Goal: Information Seeking & Learning: Learn about a topic

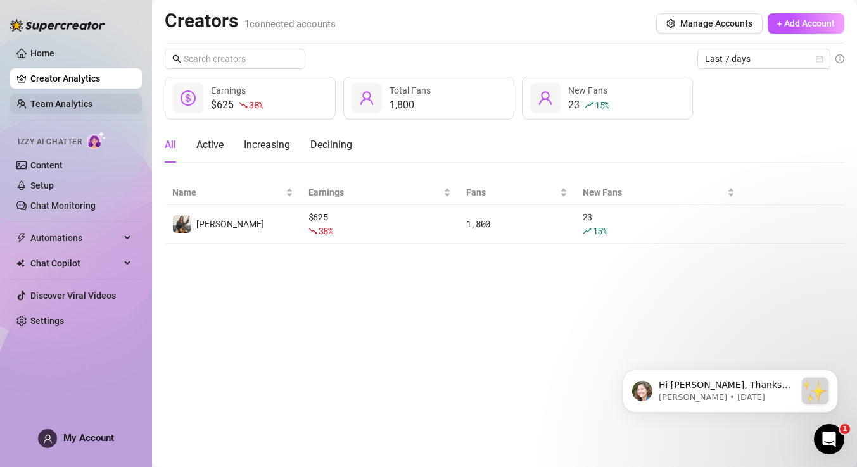
click at [70, 101] on link "Team Analytics" at bounding box center [61, 104] width 62 height 10
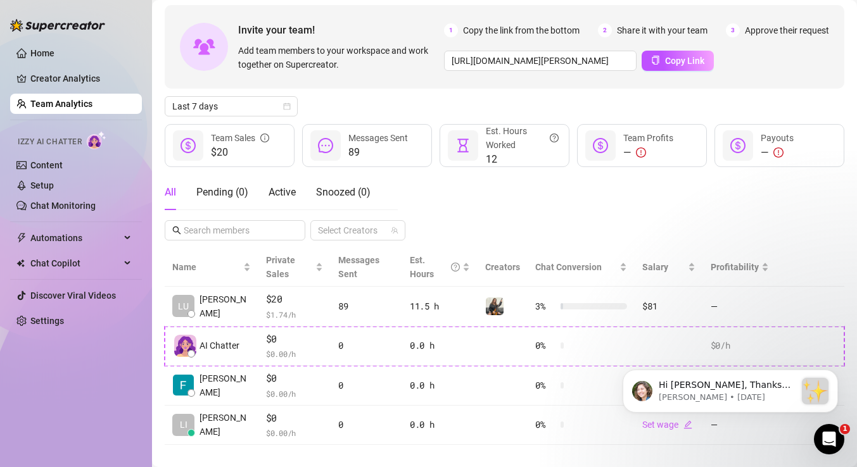
scroll to position [55, 0]
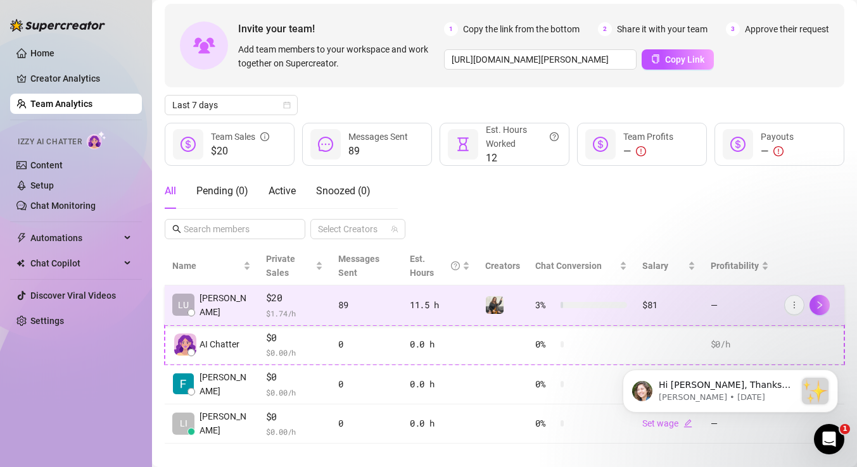
click at [384, 304] on div "89" at bounding box center [366, 305] width 56 height 14
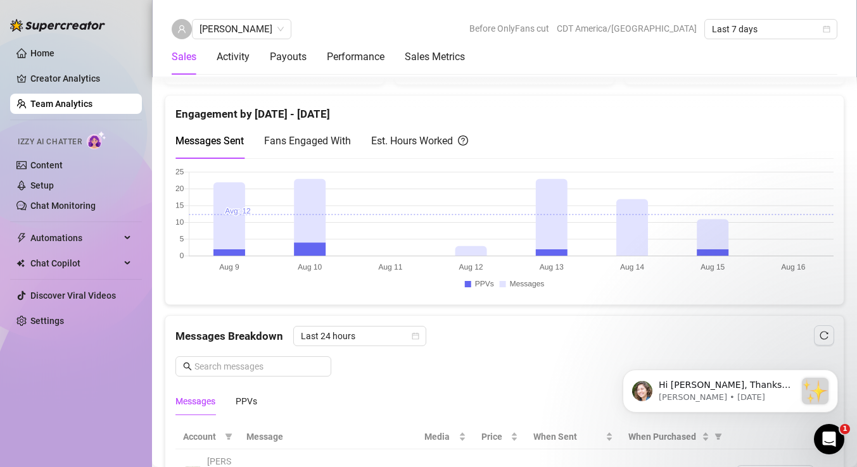
scroll to position [585, 0]
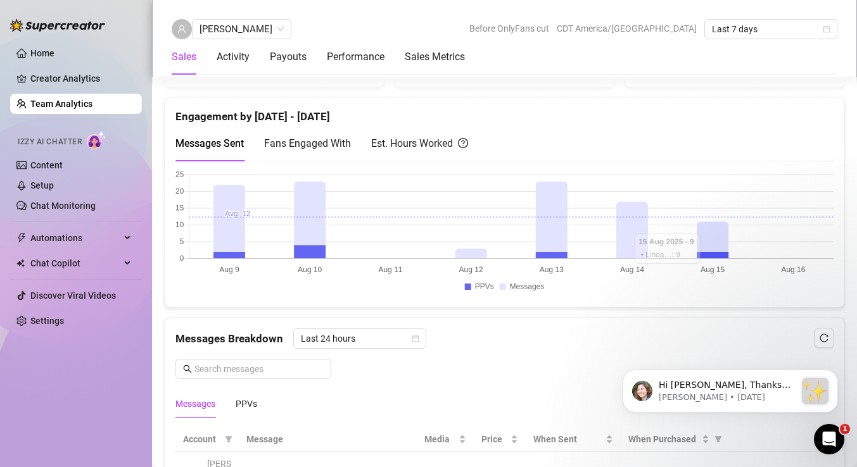
click at [321, 144] on span "Fans Engaged With" at bounding box center [307, 143] width 87 height 12
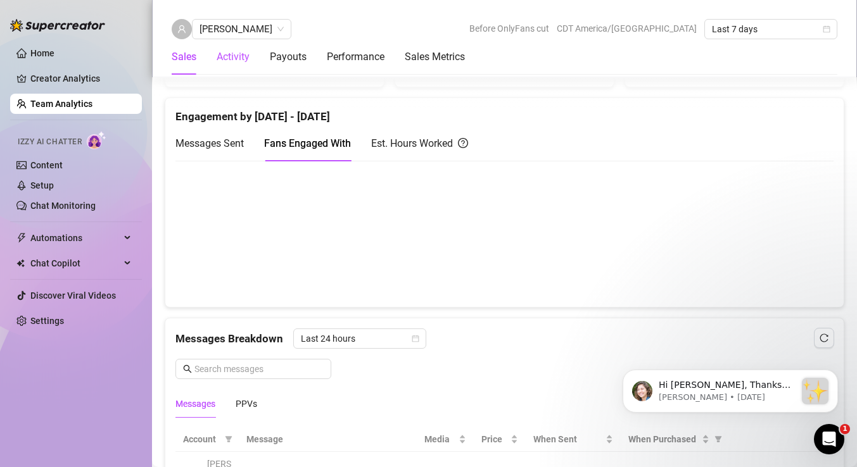
click at [241, 62] on div "Activity" at bounding box center [233, 56] width 33 height 15
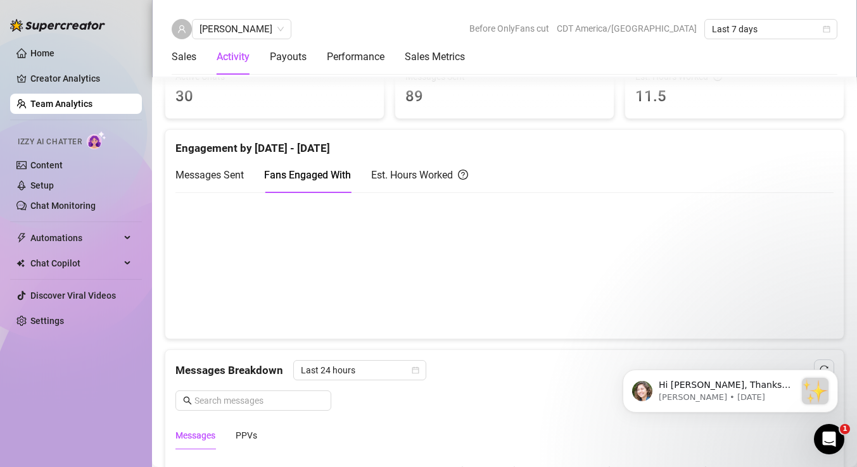
scroll to position [500, 0]
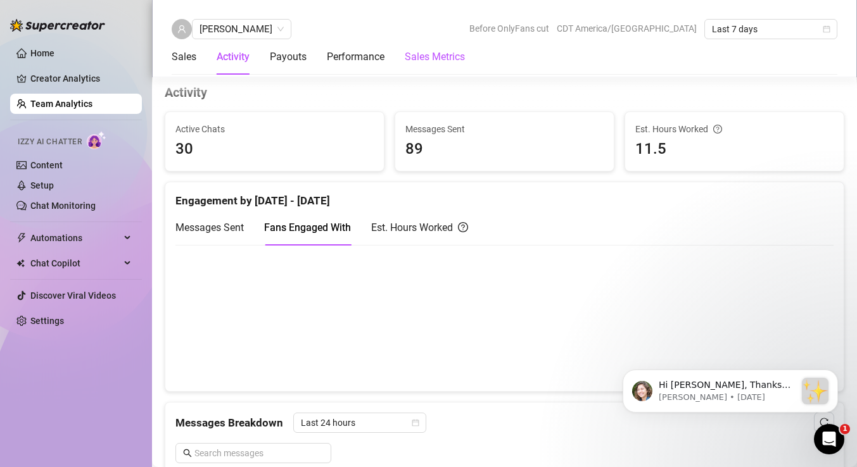
click at [424, 59] on Metrics "Sales Metrics" at bounding box center [435, 56] width 60 height 15
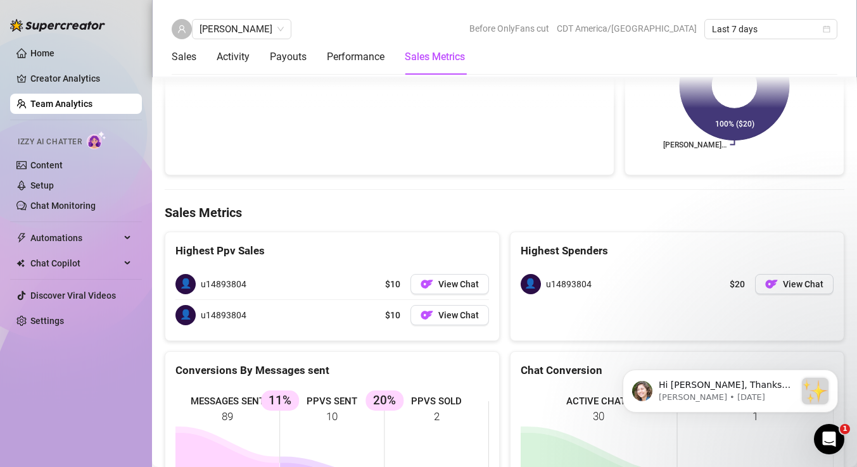
scroll to position [1565, 0]
